Goal: Information Seeking & Learning: Learn about a topic

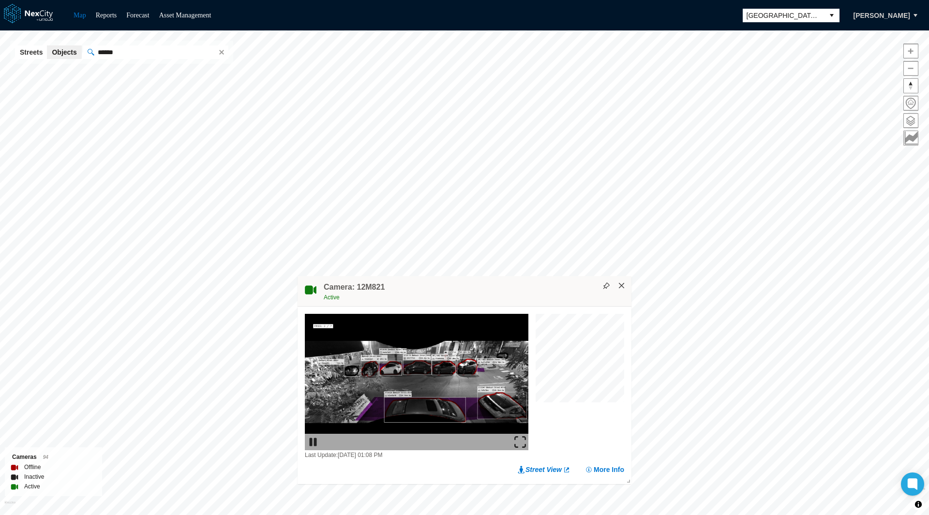
click at [622, 285] on button "×" at bounding box center [622, 286] width 9 height 9
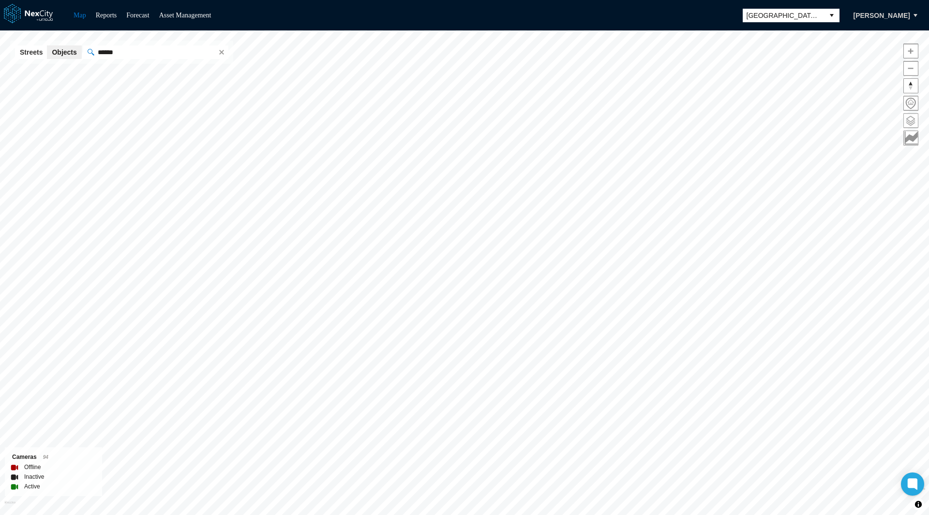
click at [911, 119] on span at bounding box center [911, 121] width 14 height 14
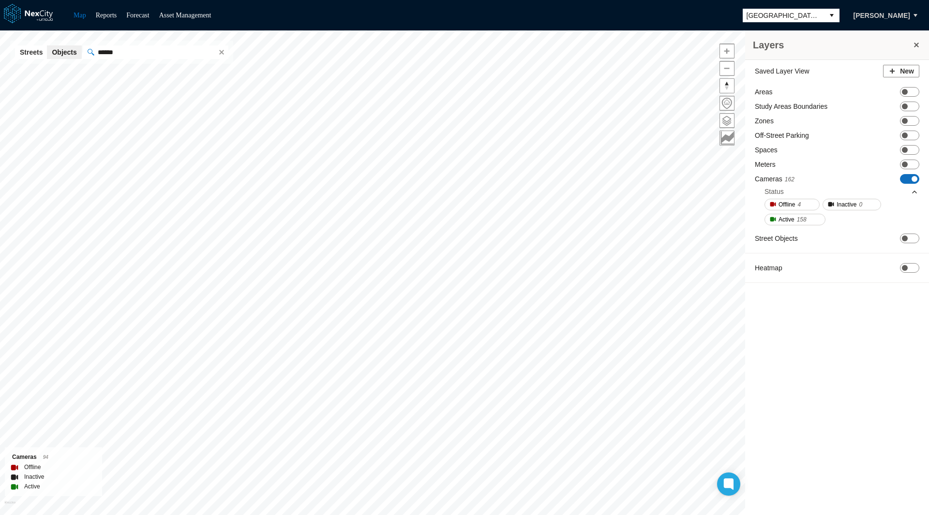
click at [912, 177] on span at bounding box center [915, 179] width 6 height 6
click at [912, 120] on span "ON OFF" at bounding box center [909, 121] width 19 height 10
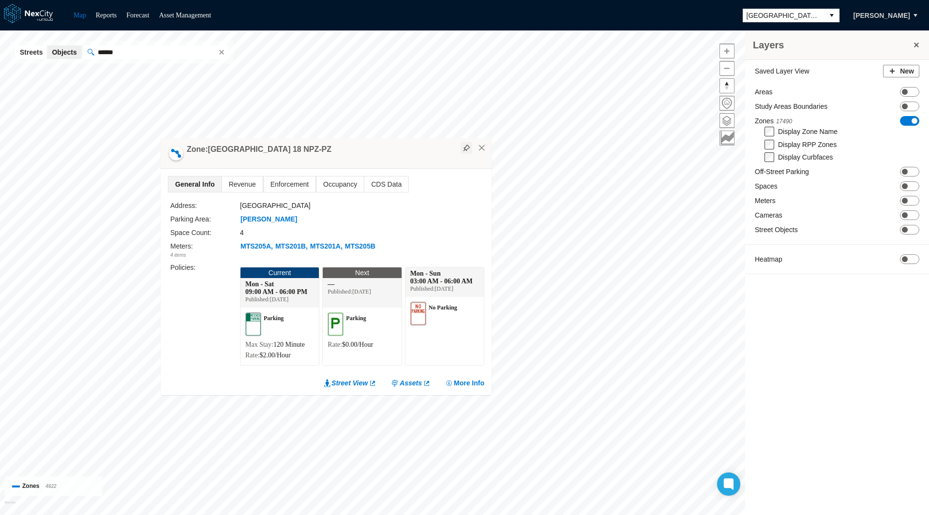
click at [468, 150] on button at bounding box center [467, 148] width 12 height 12
click at [346, 184] on span "Occupancy" at bounding box center [340, 184] width 47 height 15
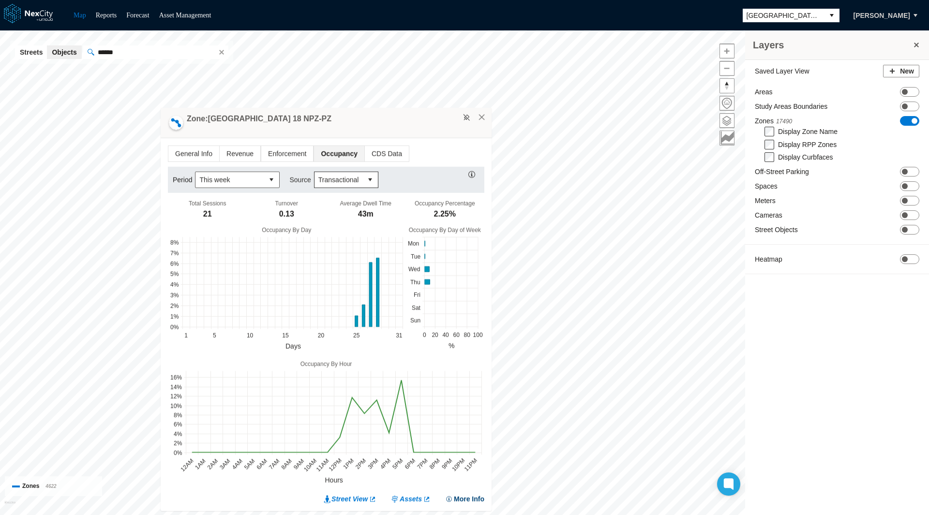
click at [461, 497] on button "More Info" at bounding box center [464, 500] width 39 height 10
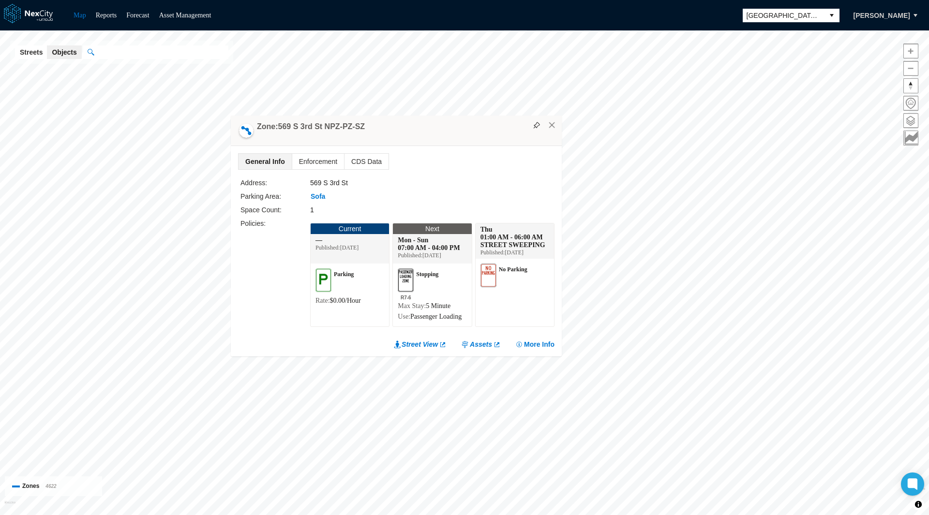
drag, startPoint x: 703, startPoint y: 52, endPoint x: 428, endPoint y: 120, distance: 283.6
click at [428, 120] on div "Zone: [STREET_ADDRESS]" at bounding box center [396, 131] width 331 height 30
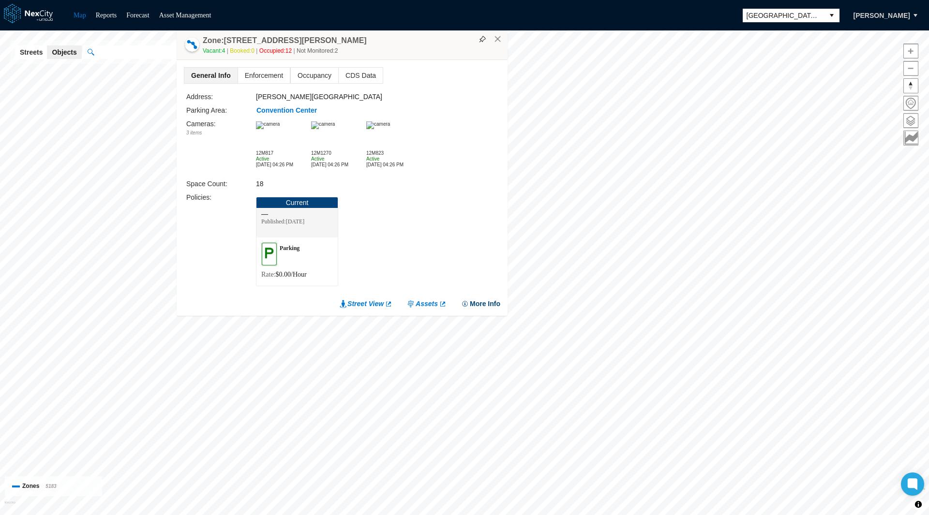
click at [476, 302] on button "More Info" at bounding box center [480, 304] width 39 height 10
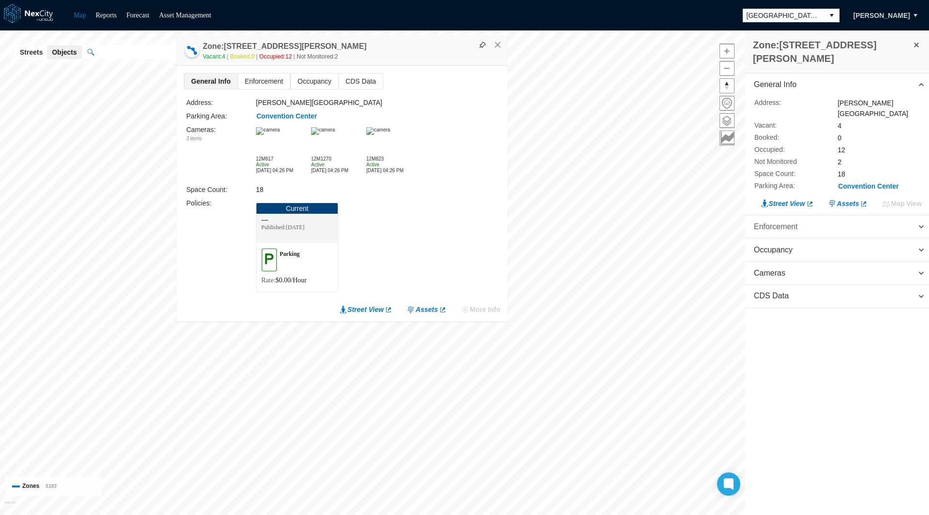
click at [789, 222] on span "Enforcement" at bounding box center [776, 227] width 44 height 11
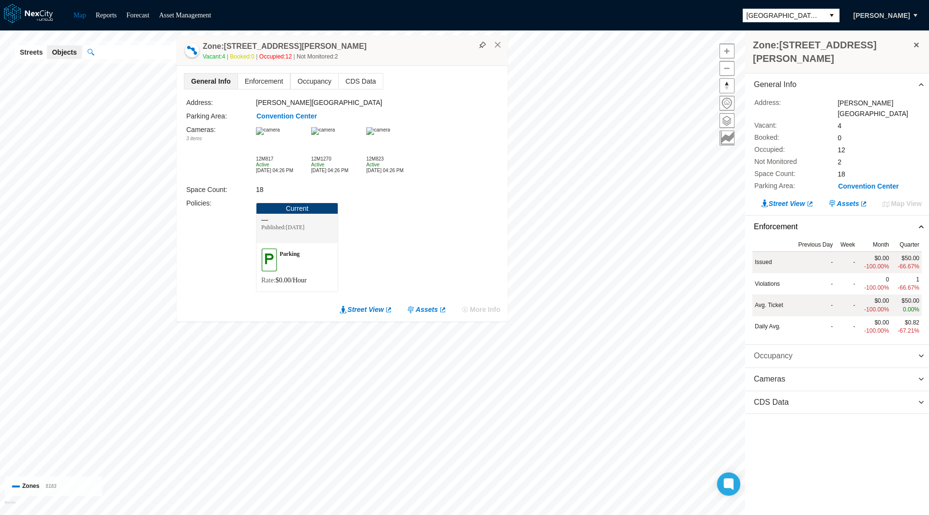
click at [785, 345] on span "Occupancy" at bounding box center [837, 356] width 184 height 23
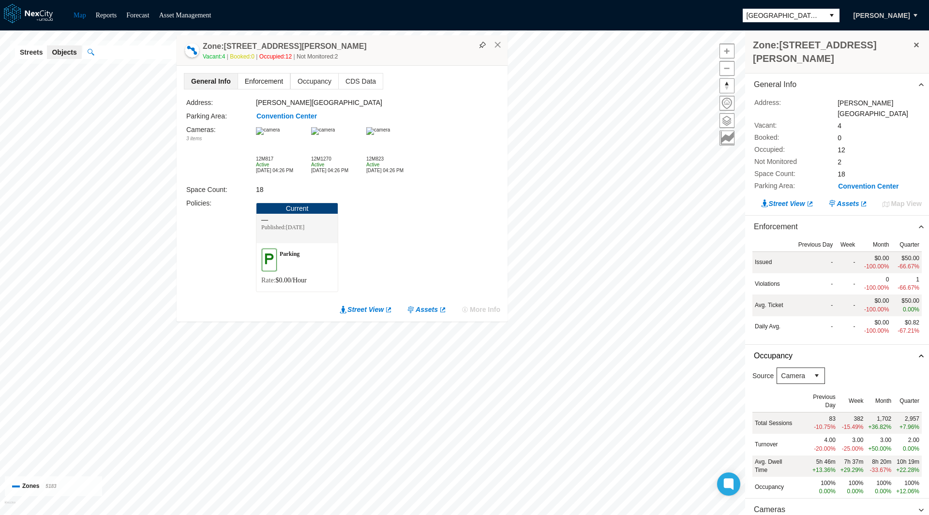
click at [267, 84] on span "Enforcement" at bounding box center [264, 81] width 52 height 15
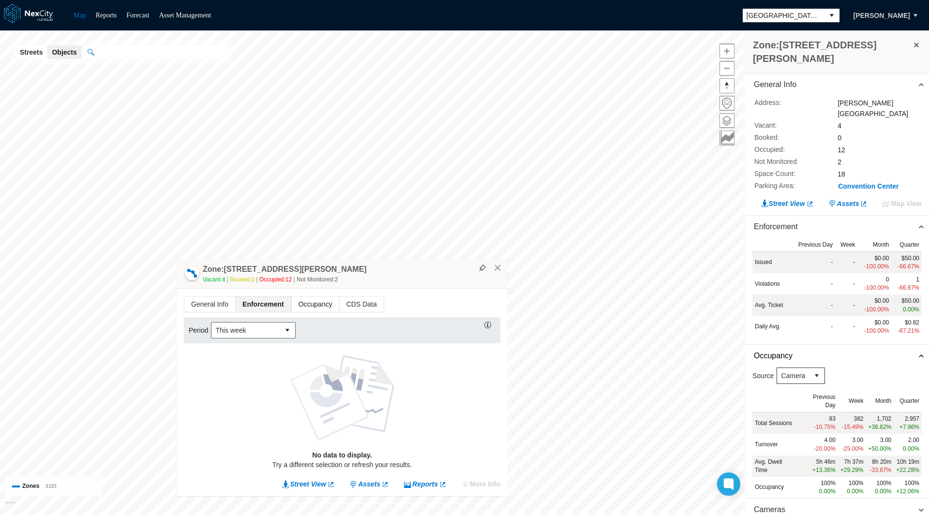
click at [311, 305] on span "Occupancy" at bounding box center [315, 304] width 47 height 15
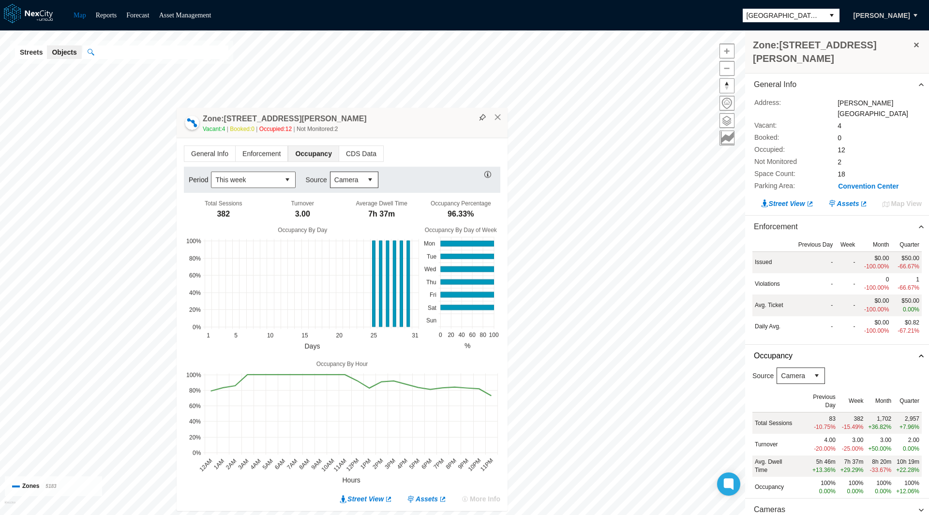
click at [316, 152] on span "Occupancy" at bounding box center [313, 153] width 50 height 15
click at [363, 152] on span "CDS Data" at bounding box center [361, 153] width 44 height 15
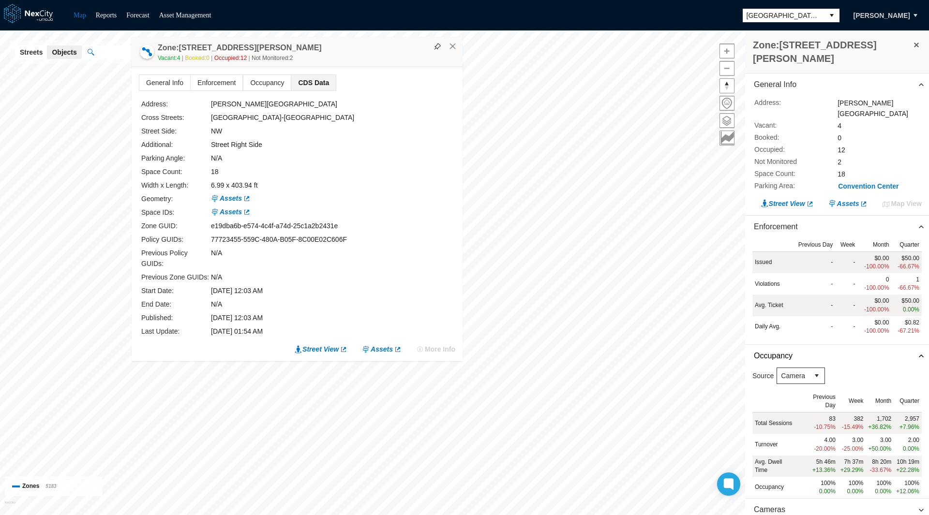
drag, startPoint x: 376, startPoint y: 209, endPoint x: 331, endPoint y: 56, distance: 159.0
click at [331, 56] on div "Zone: 123 Balbach St PZ Vacant: 4 Booked: 0 Occupied: 12 Not Monitored: 2" at bounding box center [297, 52] width 331 height 30
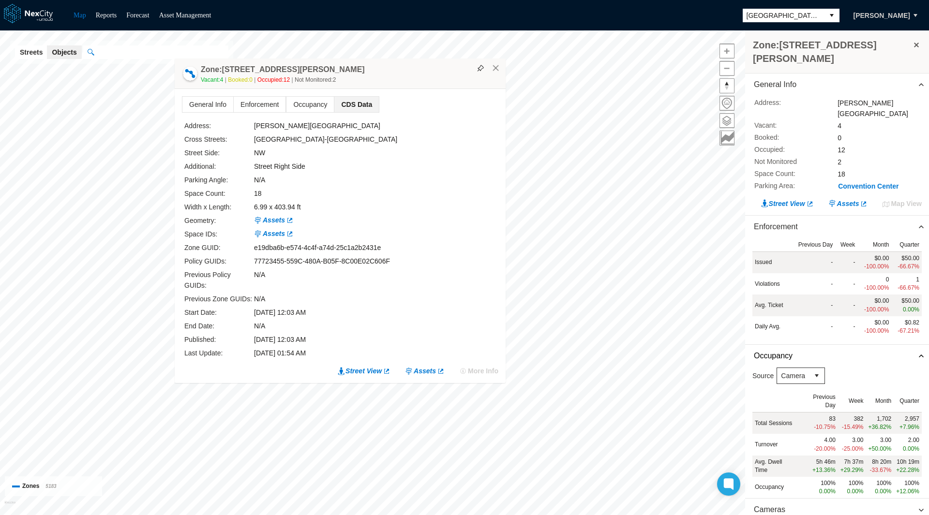
drag, startPoint x: 414, startPoint y: 56, endPoint x: 411, endPoint y: 92, distance: 36.5
click at [411, 85] on div "Vacant: 4 Booked: 0 Occupied: 12 Not Monitored: 2" at bounding box center [351, 80] width 300 height 10
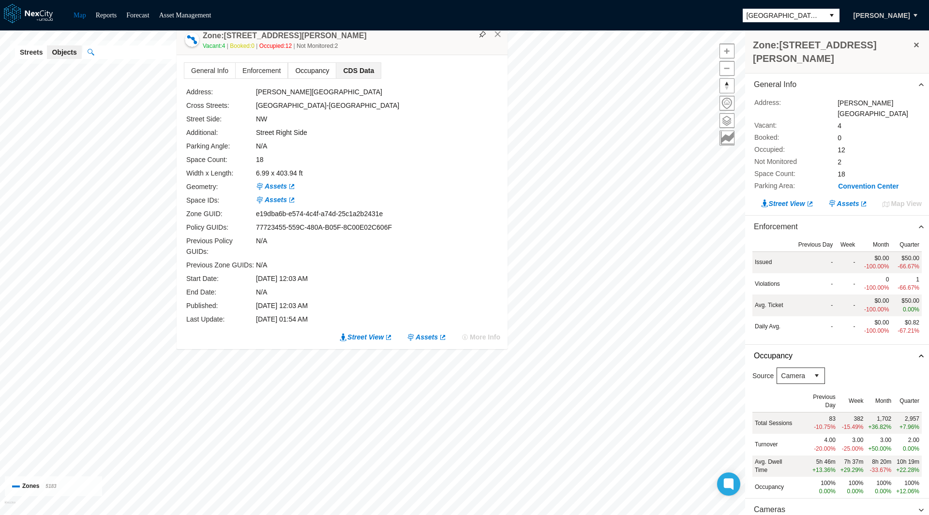
click at [321, 78] on span "Occupancy" at bounding box center [311, 70] width 47 height 15
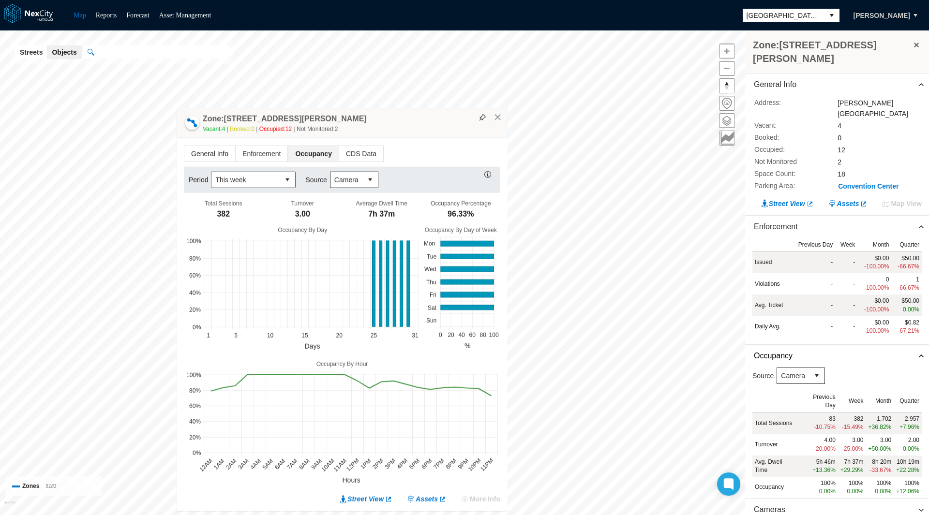
click at [198, 156] on span "General Info" at bounding box center [209, 153] width 51 height 15
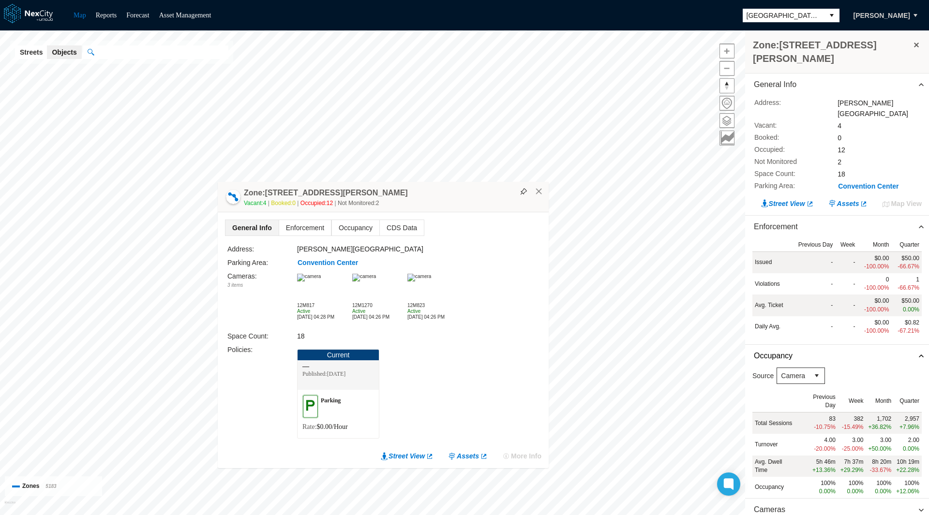
drag, startPoint x: 398, startPoint y: 268, endPoint x: 431, endPoint y: 192, distance: 83.0
click at [431, 192] on div "Zone: 123 Balbach St PZ Vacant: 4 Booked: 0 Occupied: 12 Not Monitored: 2" at bounding box center [383, 197] width 331 height 30
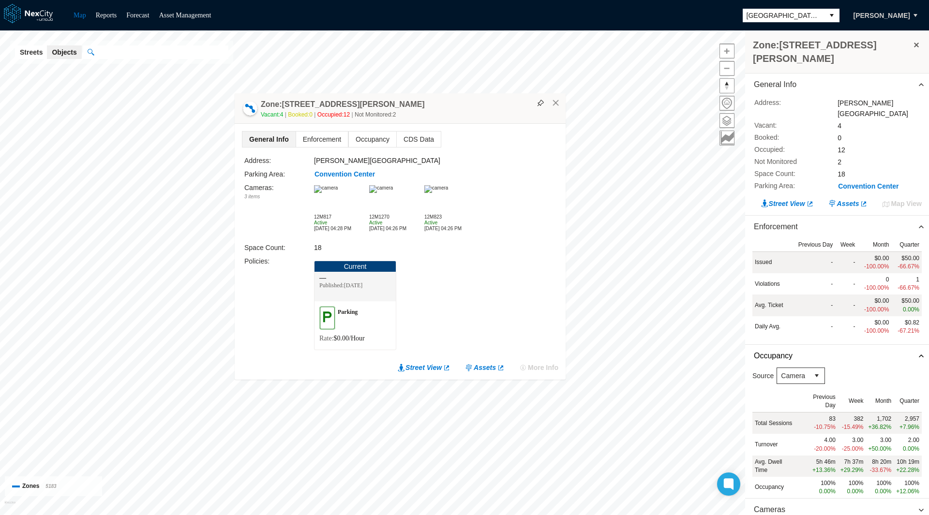
drag, startPoint x: 419, startPoint y: 243, endPoint x: 474, endPoint y: 91, distance: 162.3
click at [474, 110] on div "Vacant: 4 Booked: 0 Occupied: 12 Not Monitored: 2" at bounding box center [411, 115] width 300 height 10
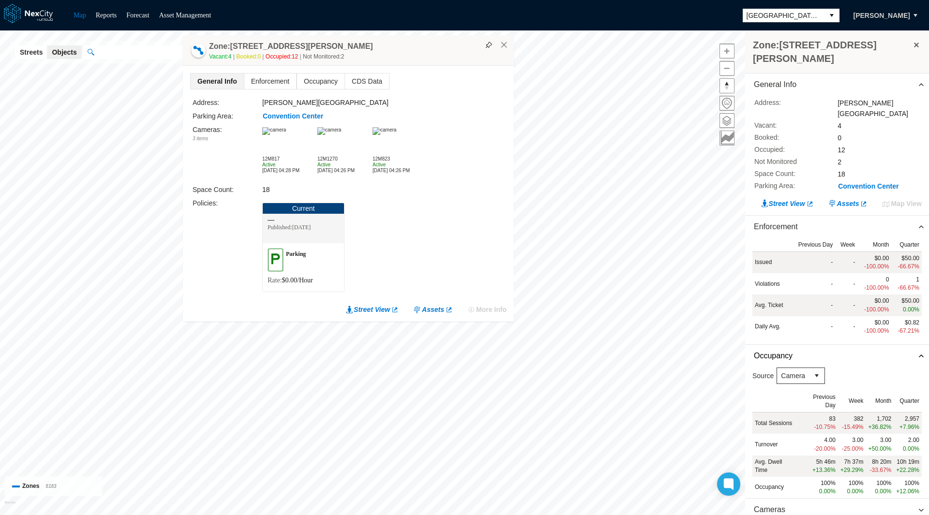
click at [756, 18] on span "[GEOGRAPHIC_DATA][PERSON_NAME]" at bounding box center [784, 16] width 74 height 10
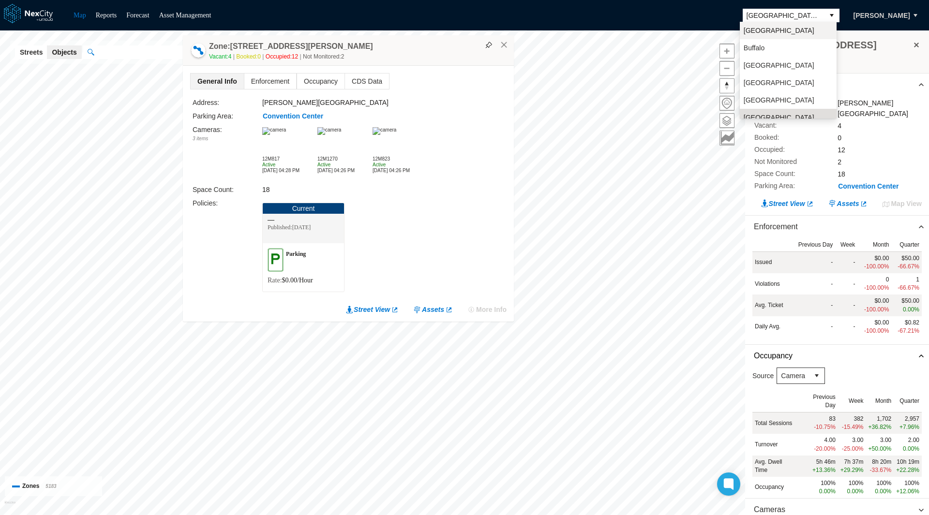
click at [768, 33] on span "Arlington" at bounding box center [779, 31] width 71 height 10
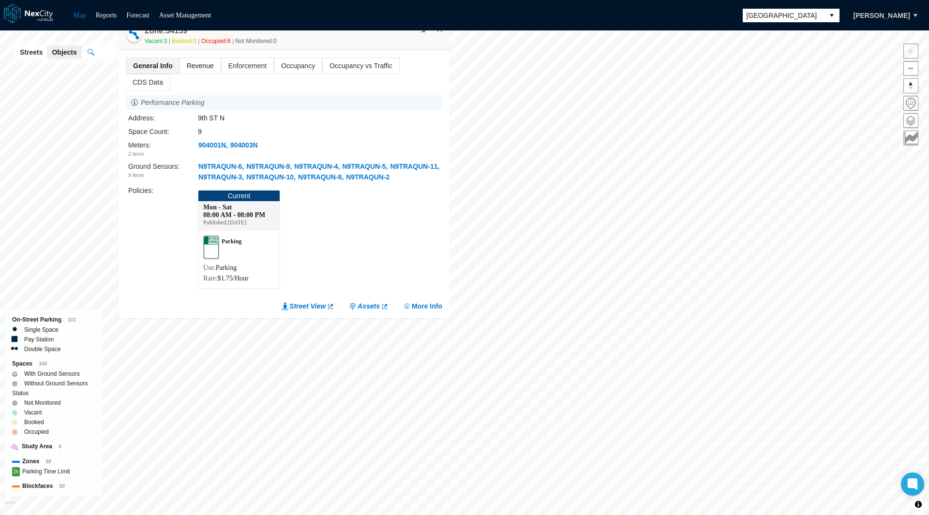
click at [199, 74] on span "Revenue" at bounding box center [200, 65] width 41 height 15
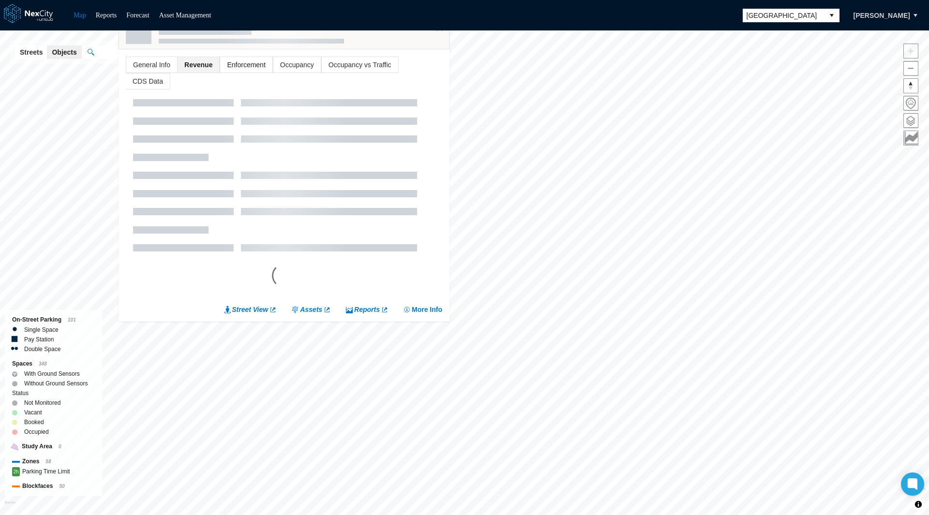
click at [235, 73] on span "Enforcement" at bounding box center [246, 64] width 52 height 15
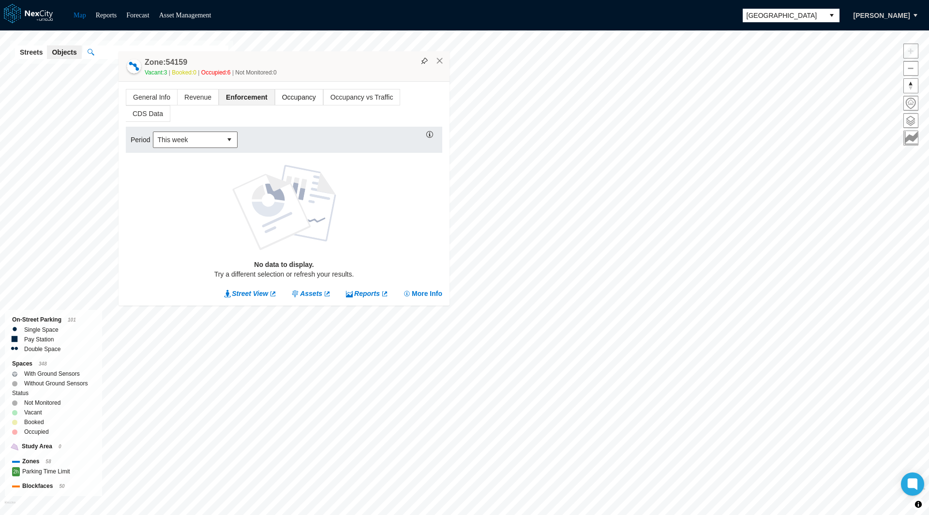
click at [294, 105] on span "Occupancy" at bounding box center [298, 97] width 47 height 15
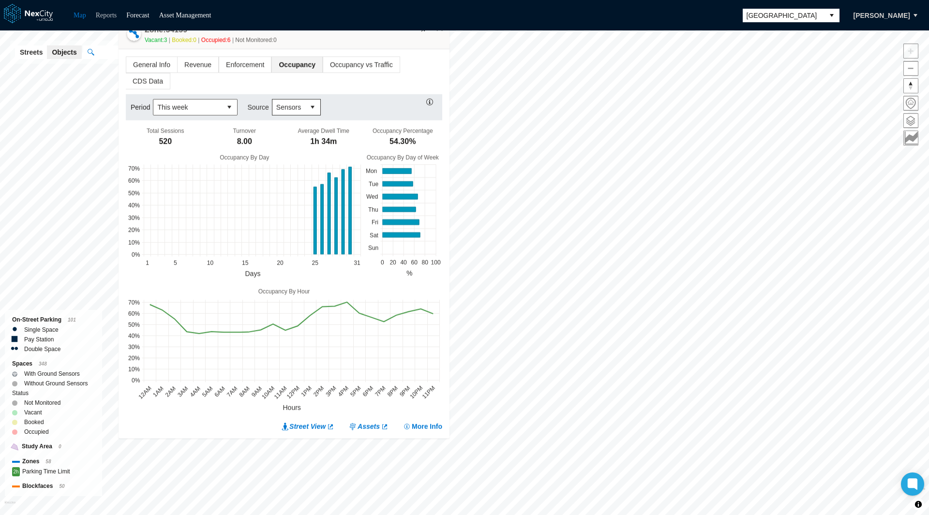
click at [107, 17] on link "Reports" at bounding box center [106, 15] width 21 height 7
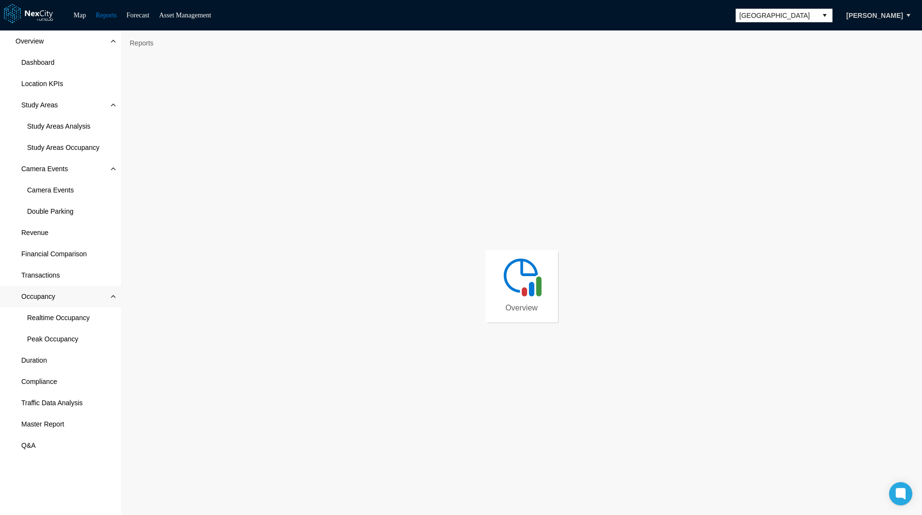
click at [59, 295] on span "Occupancy" at bounding box center [60, 296] width 121 height 21
click at [60, 295] on span "Occupancy" at bounding box center [60, 296] width 121 height 21
click at [59, 313] on span "Realtime Occupancy" at bounding box center [58, 318] width 62 height 10
click at [793, 17] on span "Arlington" at bounding box center [777, 16] width 74 height 10
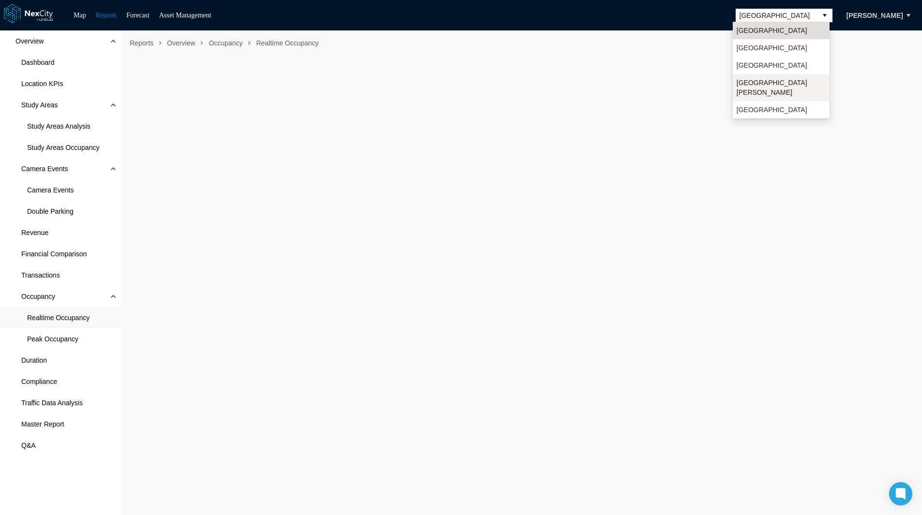
click at [761, 85] on span "[GEOGRAPHIC_DATA][PERSON_NAME]" at bounding box center [781, 87] width 89 height 19
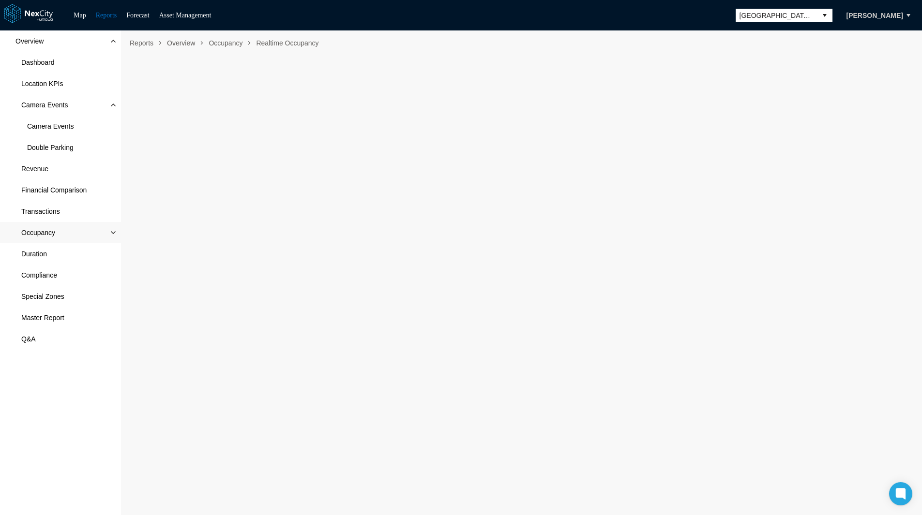
click at [57, 231] on span "Occupancy" at bounding box center [60, 232] width 121 height 21
click at [55, 251] on span "Realtime Occupancy" at bounding box center [58, 254] width 62 height 10
click at [479, 38] on nav "Reports Overview Occupancy Realtime Occupancy" at bounding box center [521, 42] width 791 height 15
click at [756, 13] on span "[GEOGRAPHIC_DATA][PERSON_NAME]" at bounding box center [777, 16] width 74 height 10
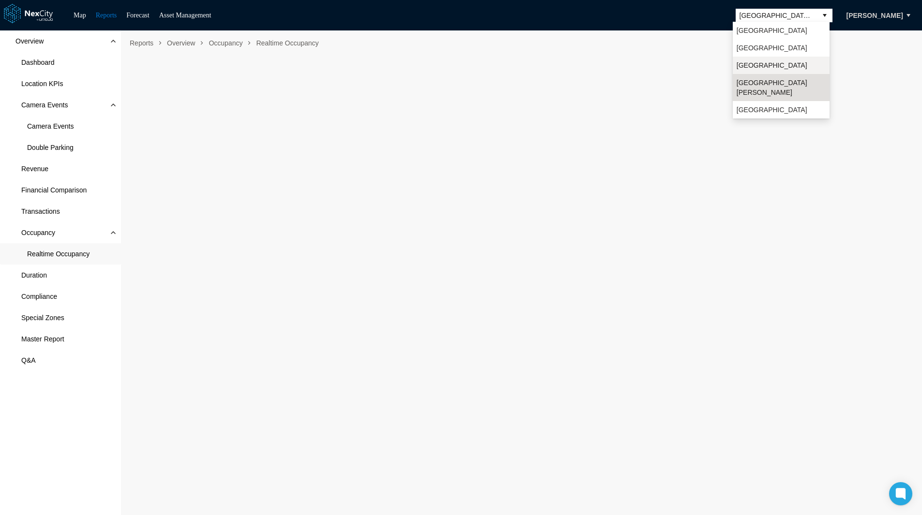
click at [766, 62] on span "Minneapolis" at bounding box center [772, 65] width 71 height 10
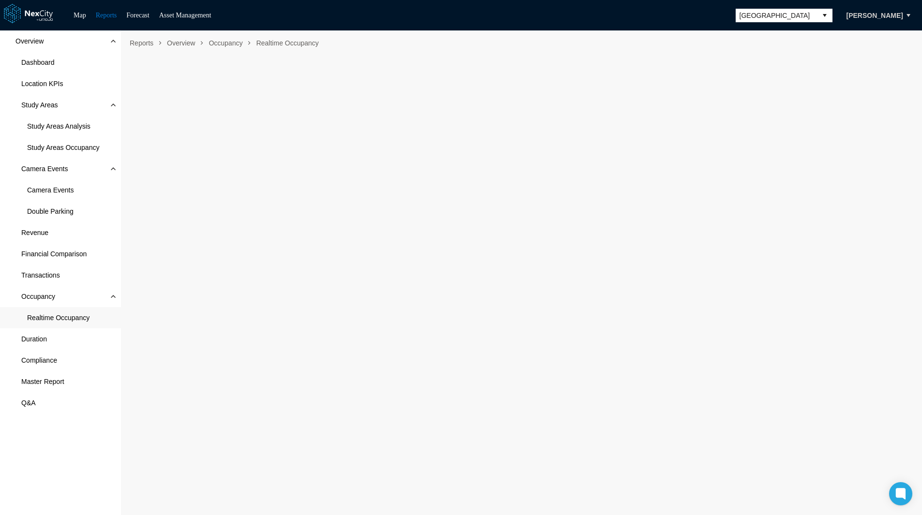
click at [770, 9] on span "Minneapolis" at bounding box center [776, 16] width 81 height 14
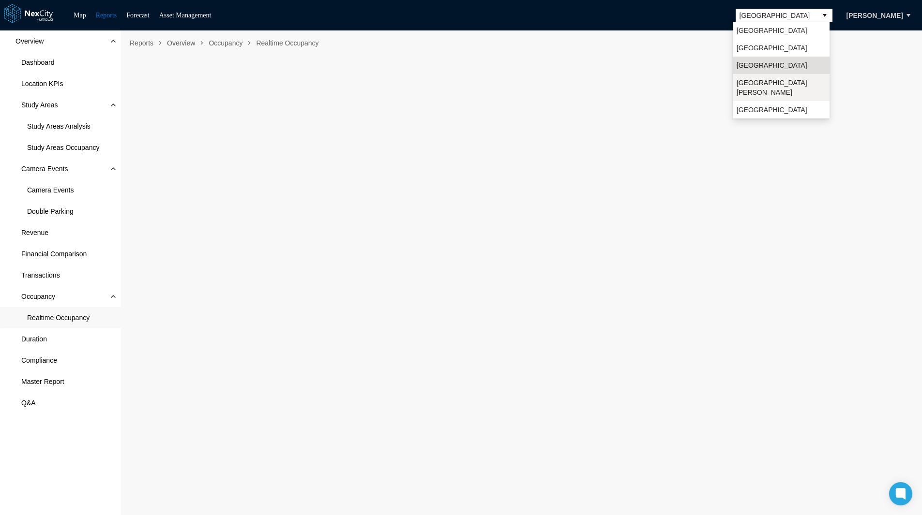
click at [759, 81] on span "[GEOGRAPHIC_DATA][PERSON_NAME]" at bounding box center [781, 87] width 89 height 19
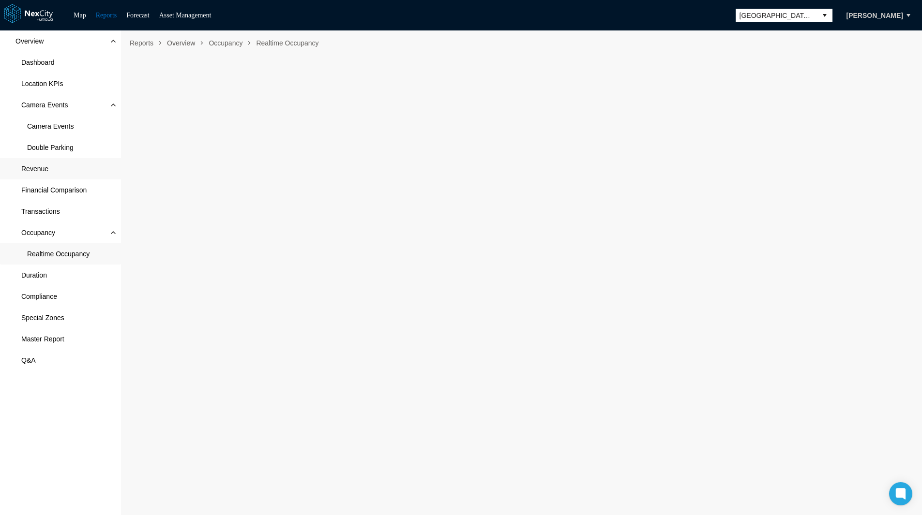
click at [49, 172] on span "Revenue" at bounding box center [60, 168] width 121 height 21
click at [745, 16] on span "[GEOGRAPHIC_DATA][PERSON_NAME]" at bounding box center [777, 16] width 74 height 10
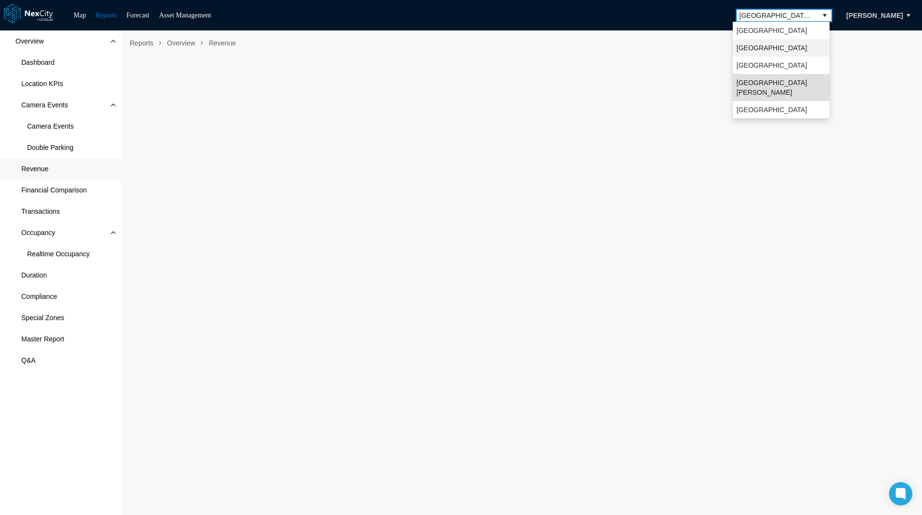
click at [769, 47] on li "Louisville" at bounding box center [781, 47] width 97 height 17
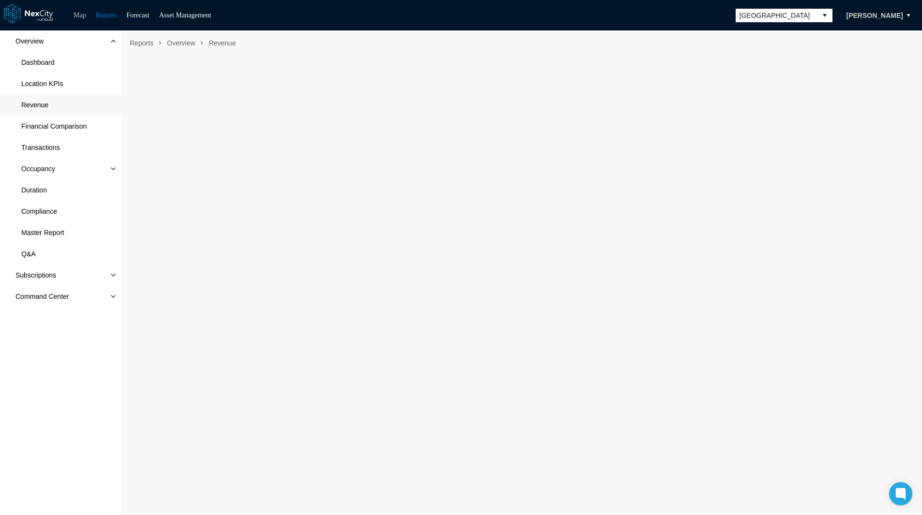
click at [82, 17] on link "Map" at bounding box center [80, 15] width 13 height 7
